Goal: Task Accomplishment & Management: Use online tool/utility

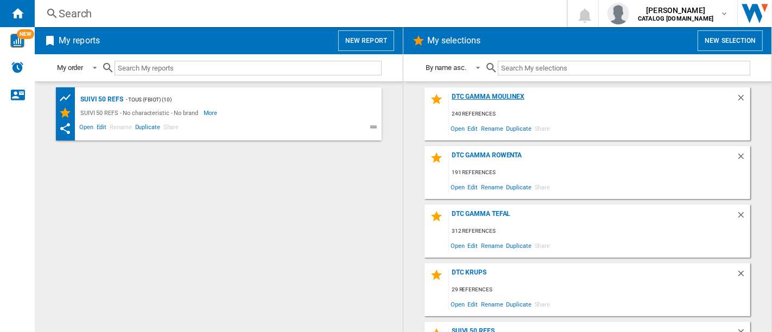
click at [480, 97] on div "DTC GAMMA MOULINEX" at bounding box center [592, 100] width 287 height 15
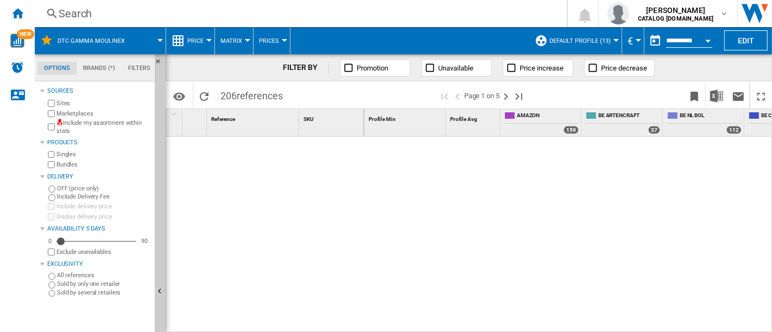
click at [607, 39] on span "Default profile (13)" at bounding box center [580, 40] width 61 height 7
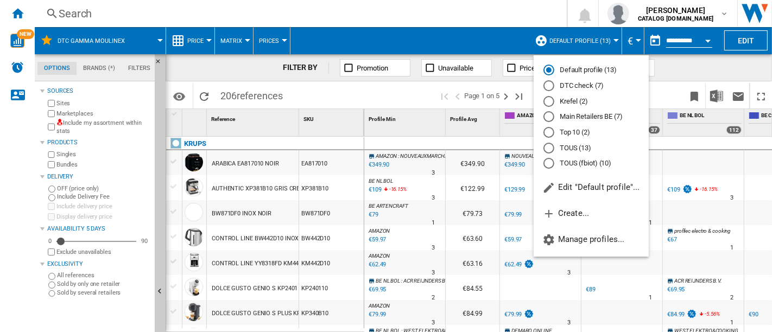
click at [564, 85] on md-radio-button "DTC check (7)" at bounding box center [592, 86] width 96 height 10
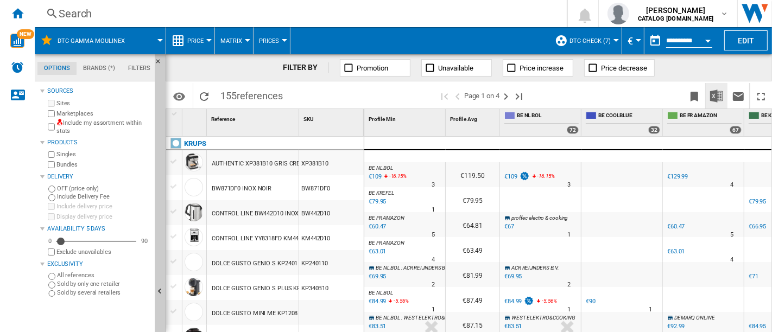
click at [717, 93] on img "Download in Excel" at bounding box center [716, 96] width 13 height 13
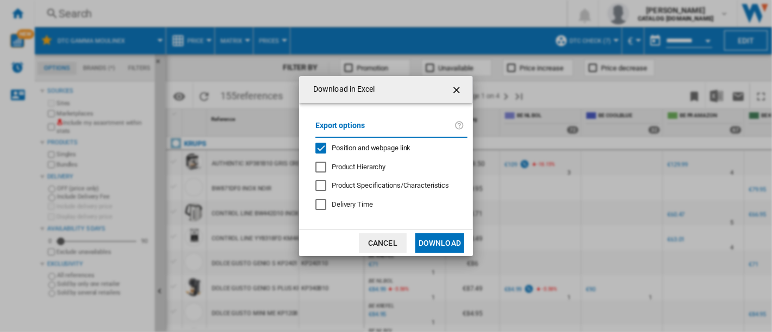
click at [372, 149] on span "Position and webpage link" at bounding box center [371, 148] width 79 height 8
click at [445, 240] on button "Download" at bounding box center [439, 244] width 49 height 20
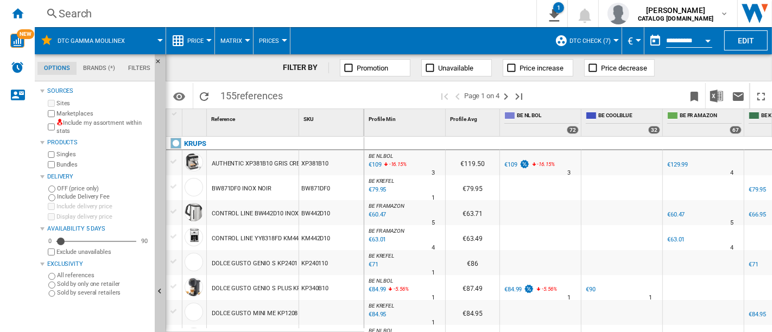
click at [374, 11] on div "Search" at bounding box center [284, 13] width 450 height 15
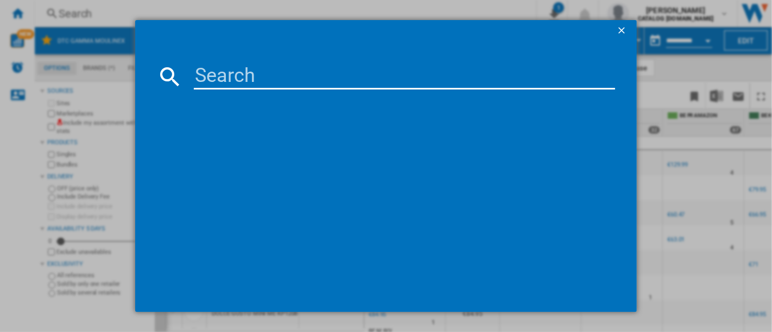
click at [395, 72] on input at bounding box center [404, 77] width 421 height 26
paste input "LM91HD10"
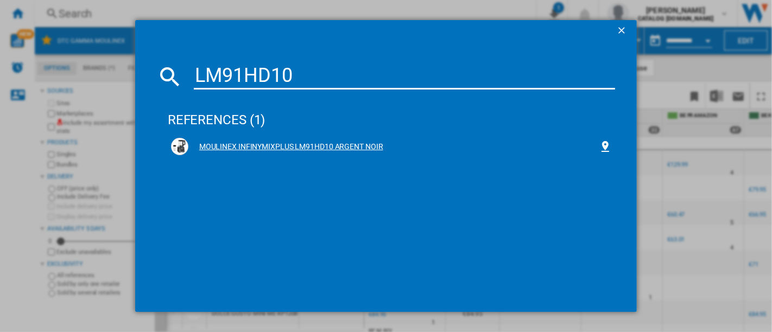
type input "LM91HD10"
click at [293, 150] on div "MOULINEX INFINYMIXPLUS LM91HD10 ARGENT NOIR" at bounding box center [393, 147] width 411 height 11
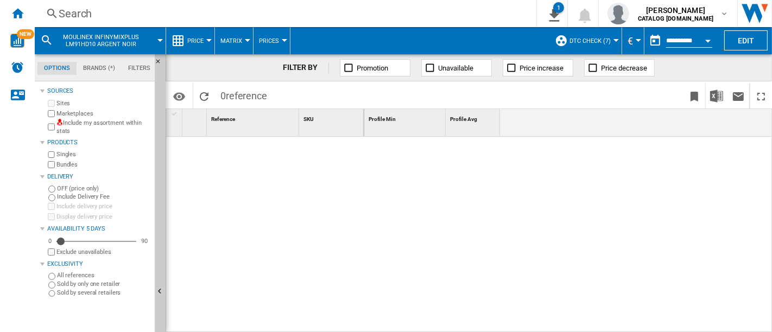
click at [57, 111] on label "Marketplaces" at bounding box center [103, 114] width 94 height 8
click at [162, 13] on div "Search" at bounding box center [284, 13] width 450 height 15
